Goal: Information Seeking & Learning: Compare options

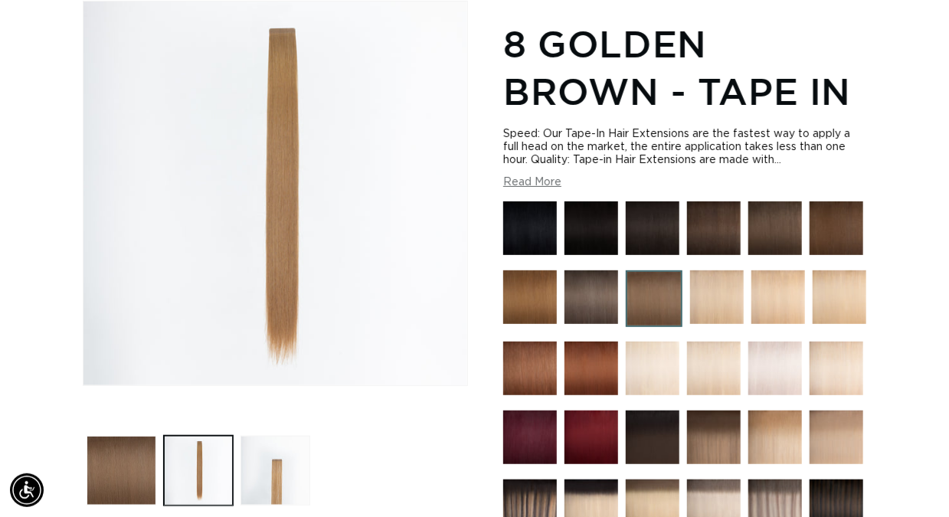
scroll to position [0, 841]
click at [841, 230] on img at bounding box center [837, 229] width 54 height 54
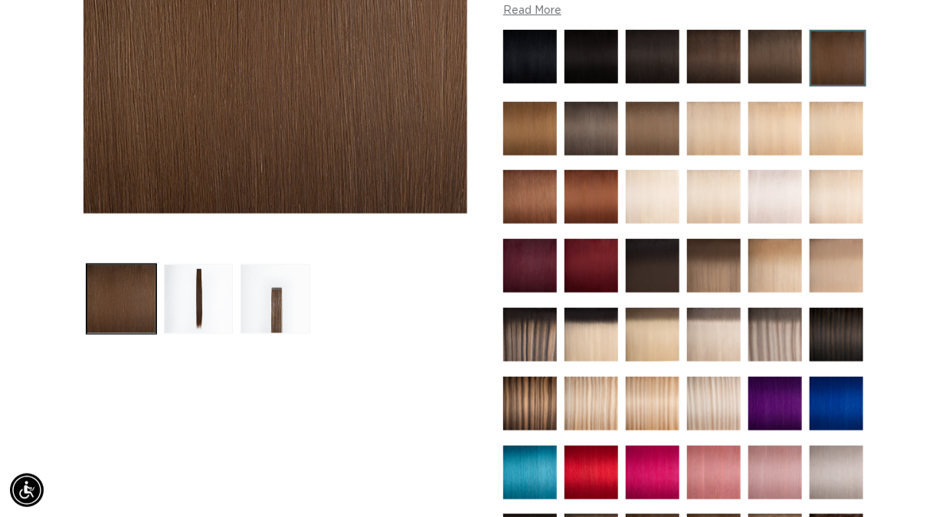
scroll to position [0, 841]
click at [557, 120] on img at bounding box center [530, 129] width 54 height 54
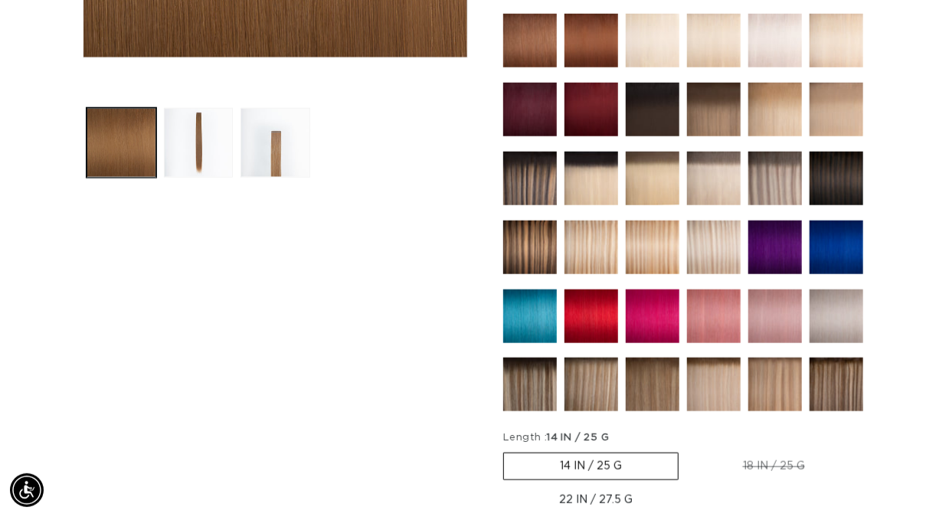
scroll to position [382, 0]
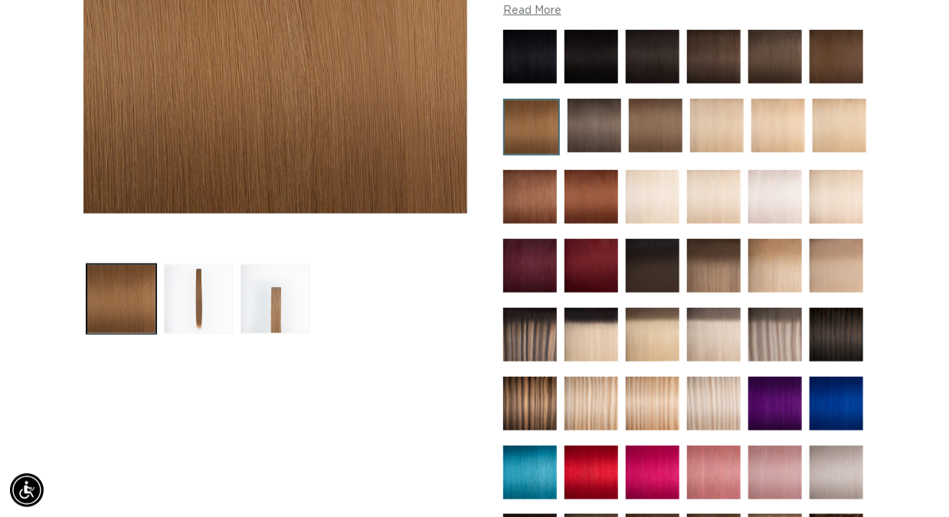
click at [680, 265] on img at bounding box center [653, 266] width 54 height 54
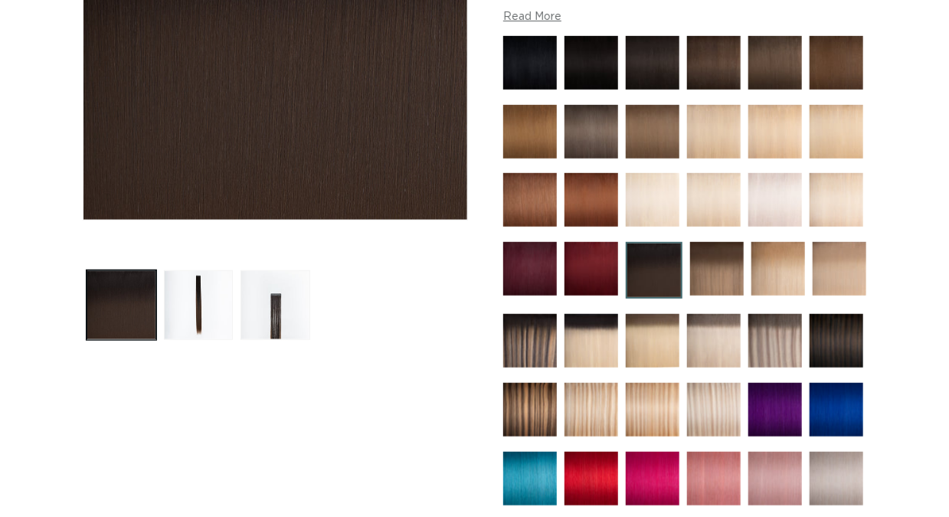
scroll to position [460, 0]
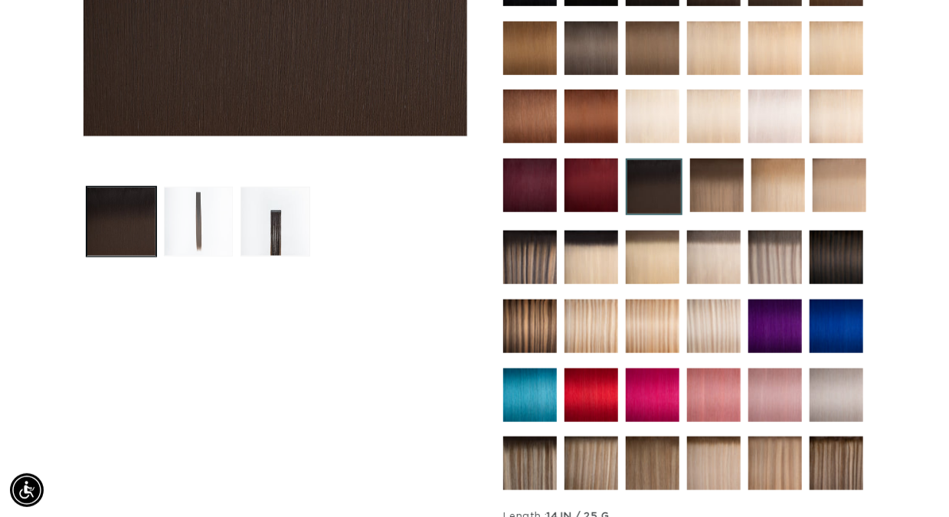
click at [202, 213] on button "Load image 2 in gallery view" at bounding box center [199, 222] width 70 height 70
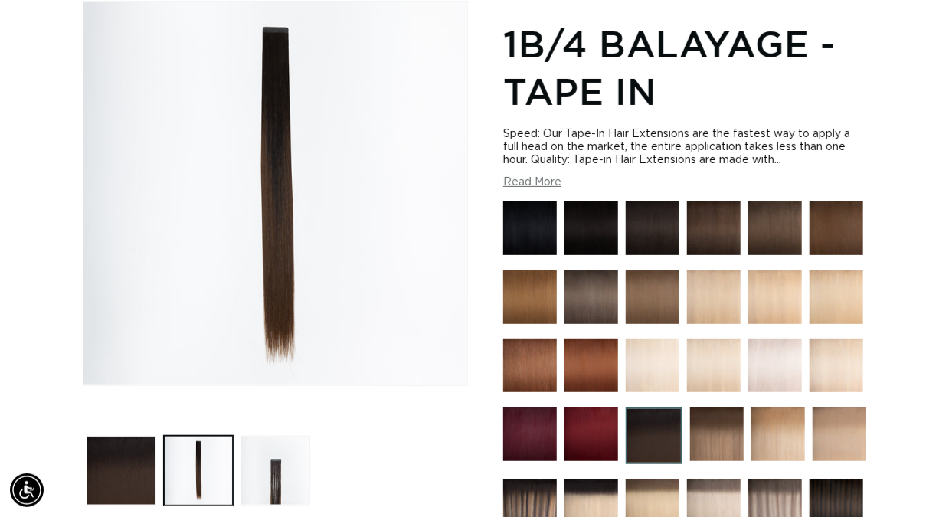
scroll to position [0, 1681]
click at [533, 361] on img at bounding box center [530, 366] width 54 height 54
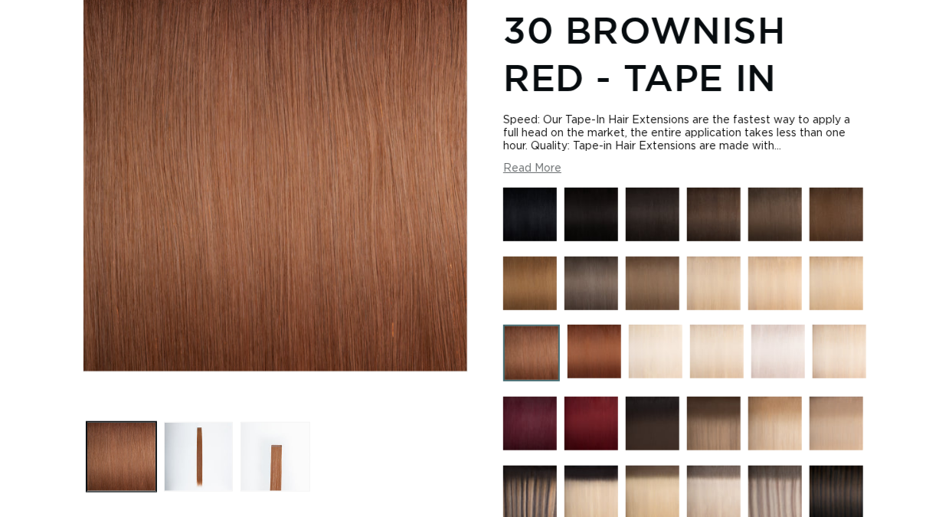
scroll to position [230, 0]
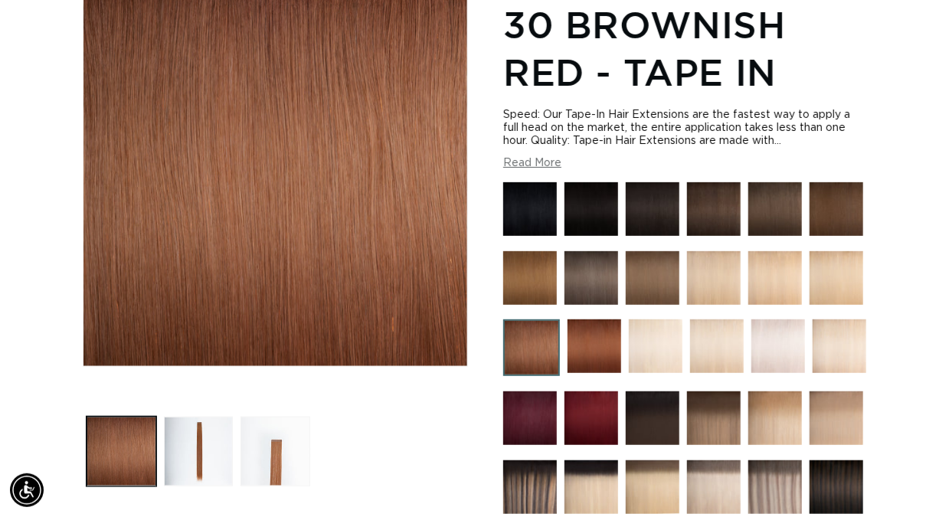
click at [651, 282] on img at bounding box center [653, 278] width 54 height 54
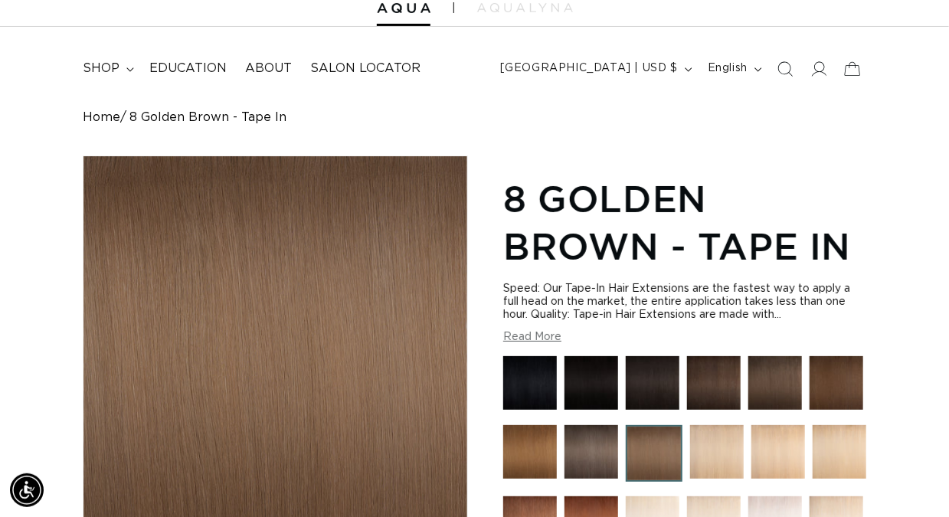
scroll to position [76, 0]
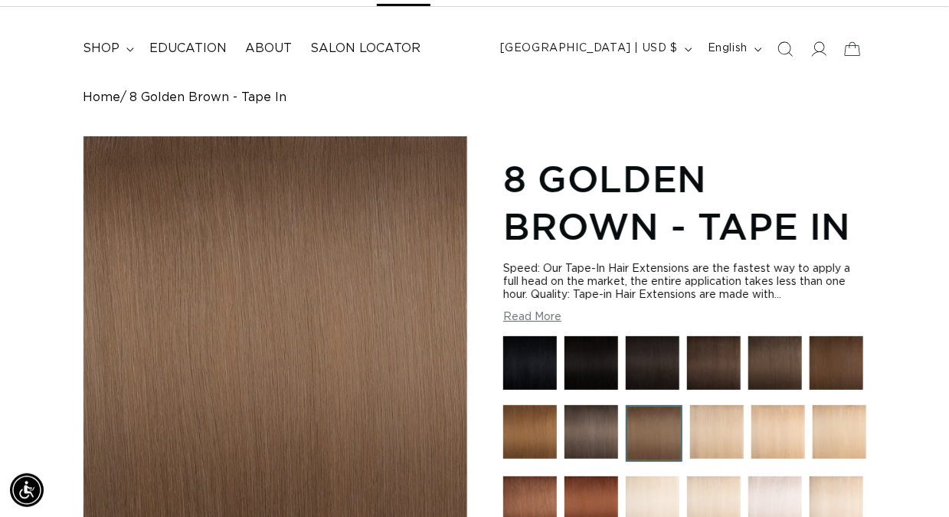
click at [526, 316] on button "Read More" at bounding box center [532, 317] width 58 height 13
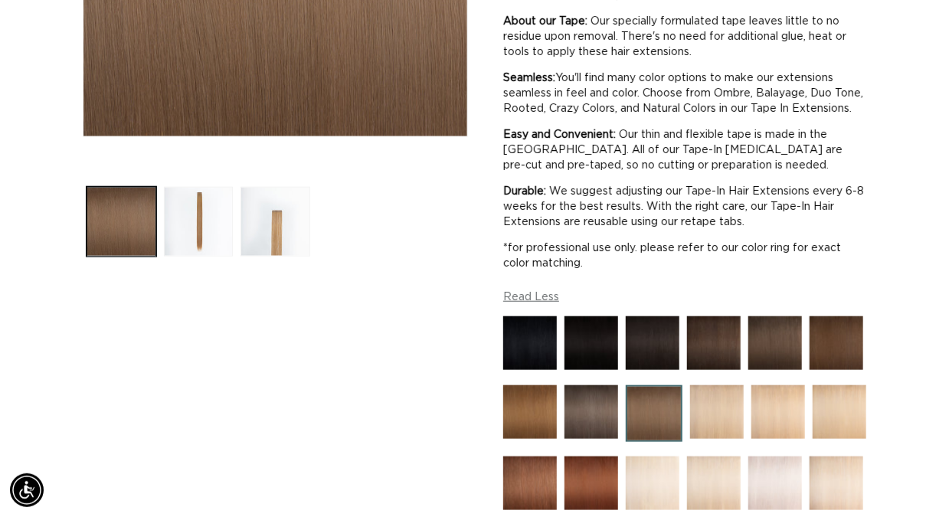
scroll to position [0, 1681]
click at [273, 229] on button "Load image 3 in gallery view" at bounding box center [276, 222] width 70 height 70
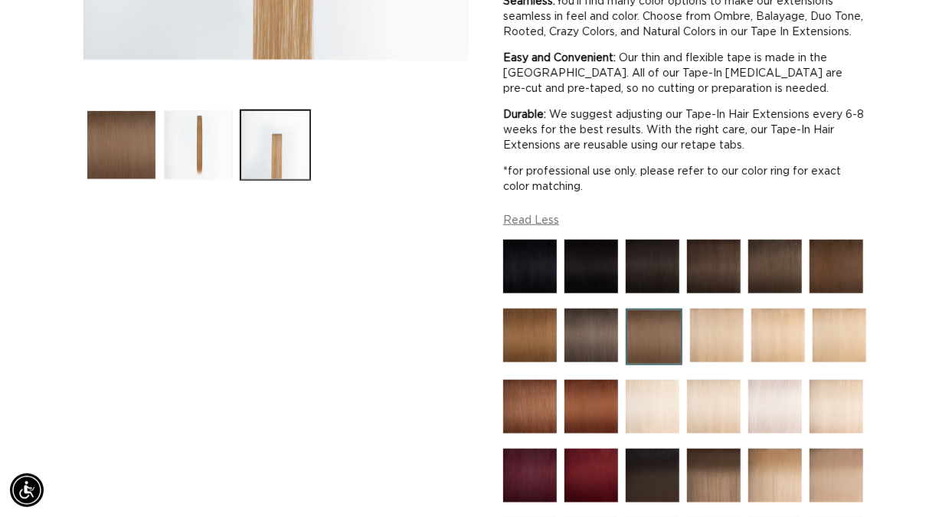
scroll to position [0, 0]
click at [823, 293] on img at bounding box center [837, 267] width 54 height 54
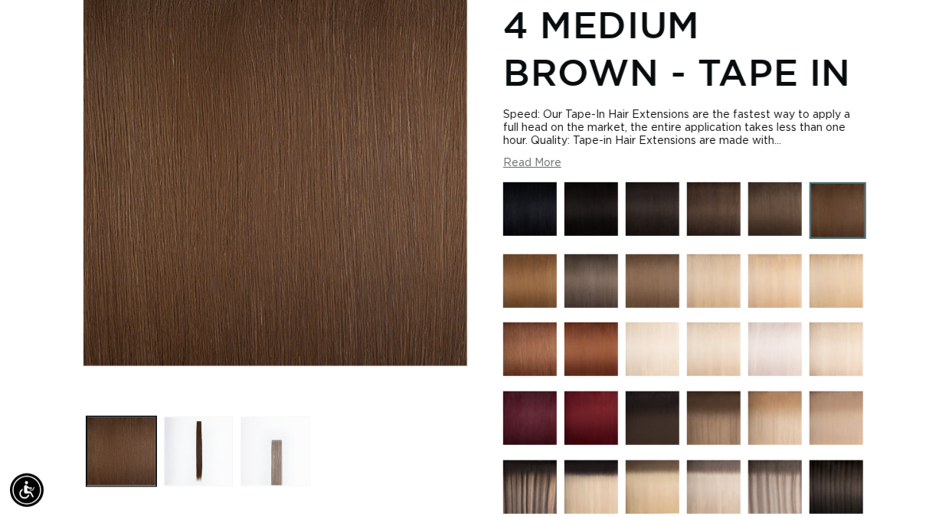
scroll to position [0, 841]
click at [273, 454] on button "Load image 3 in gallery view" at bounding box center [276, 452] width 70 height 70
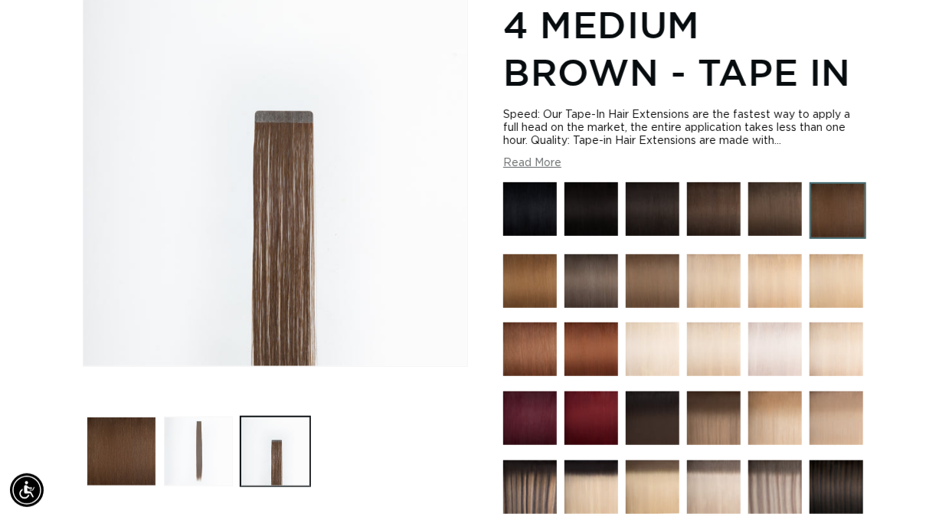
scroll to position [211, 0]
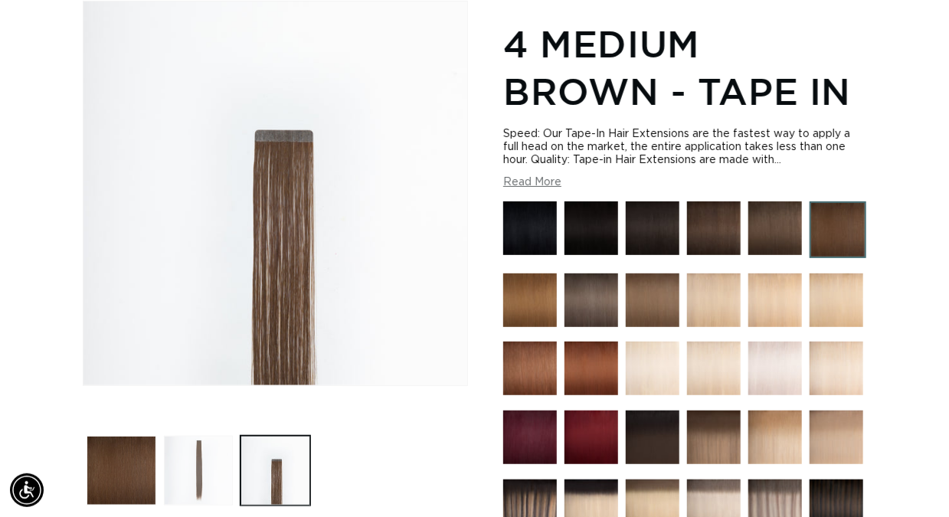
click at [205, 470] on button "Load image 2 in gallery view" at bounding box center [199, 471] width 70 height 70
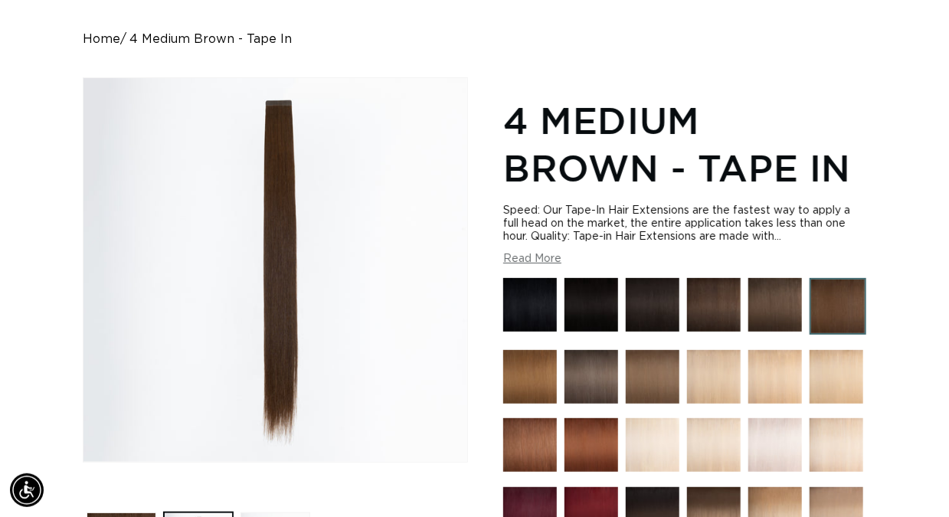
scroll to position [0, 841]
